Goal: Transaction & Acquisition: Purchase product/service

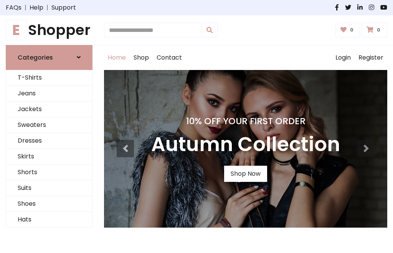
click at [197, 126] on h4 "10% Off Your First Order" at bounding box center [245, 121] width 189 height 11
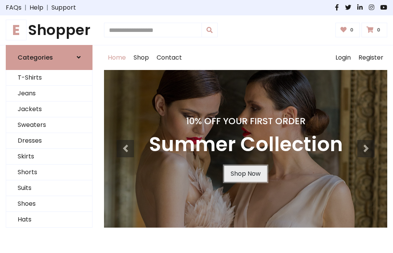
click at [245, 173] on link "Shop Now" at bounding box center [245, 174] width 43 height 16
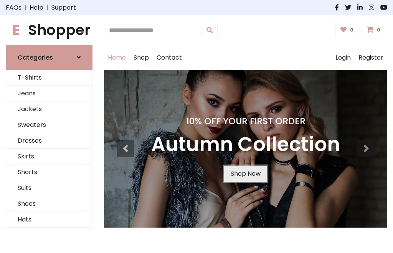
click at [245, 173] on link "Shop Now" at bounding box center [245, 174] width 43 height 16
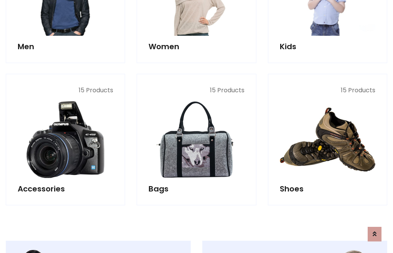
scroll to position [766, 0]
